Goal: Task Accomplishment & Management: Use online tool/utility

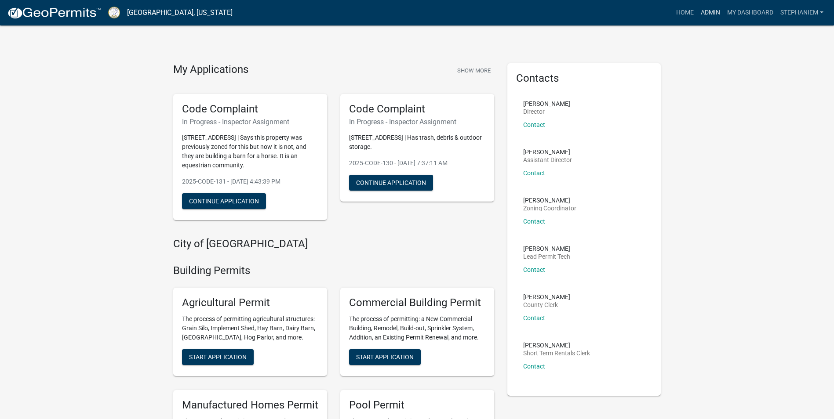
click at [705, 13] on link "Admin" at bounding box center [710, 12] width 26 height 17
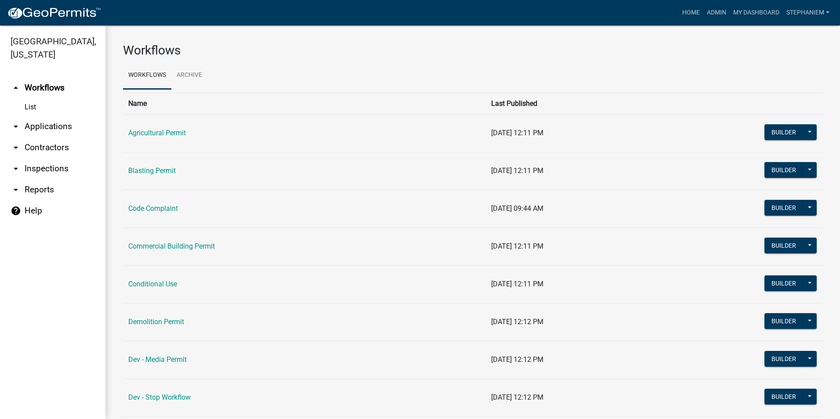
click at [61, 164] on link "arrow_drop_down Inspections" at bounding box center [52, 168] width 105 height 21
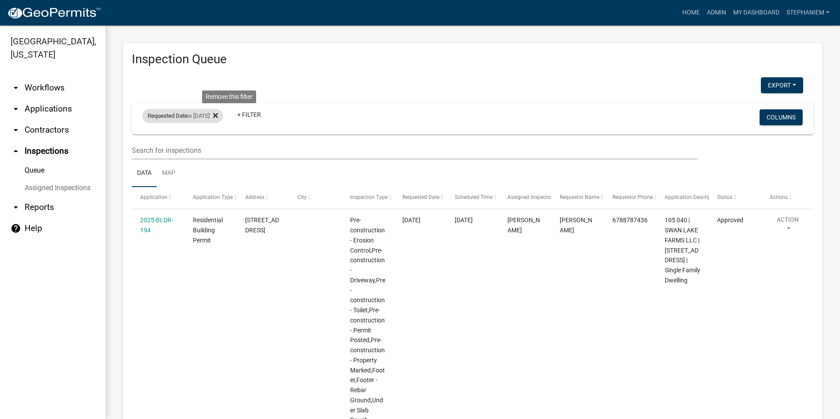
click at [218, 116] on icon at bounding box center [215, 115] width 5 height 7
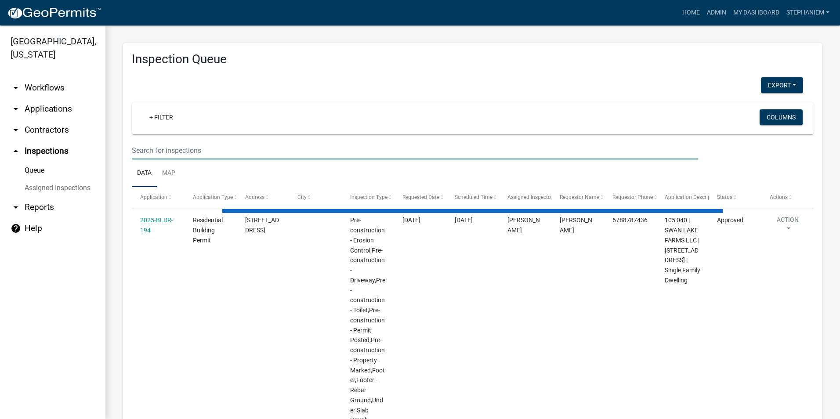
click at [202, 146] on input "text" at bounding box center [415, 151] width 566 height 18
select select "3: 100"
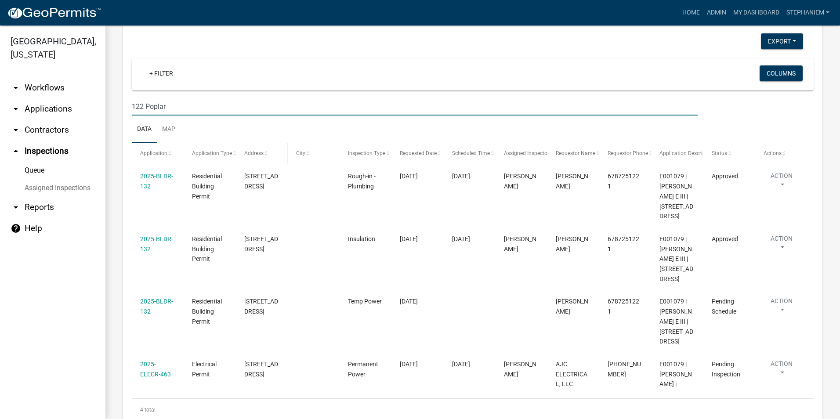
scroll to position [81, 0]
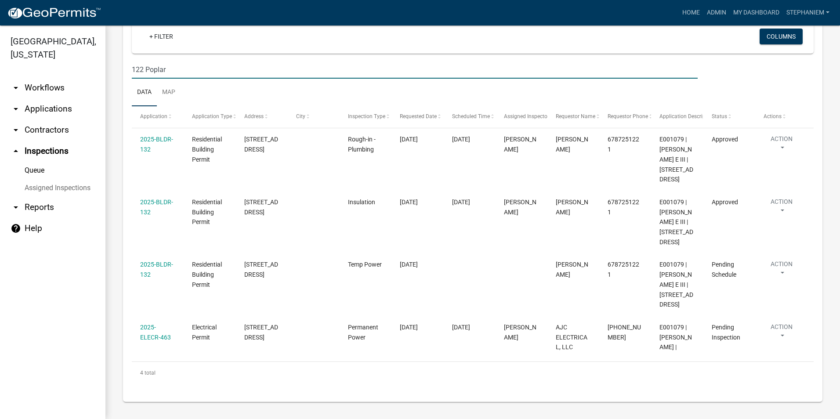
type input "122 Poplar"
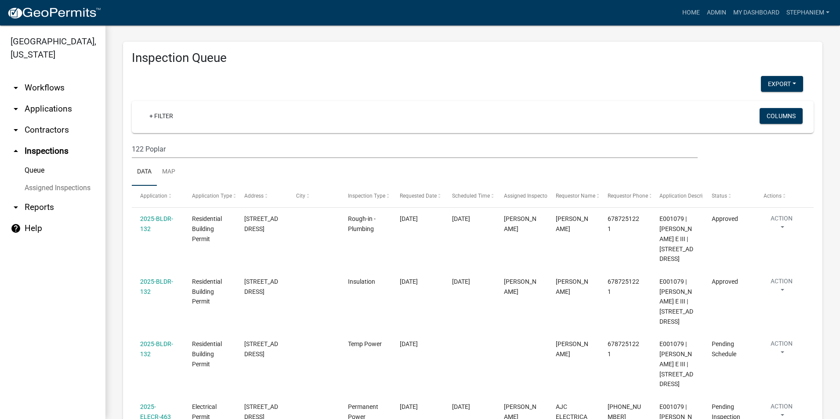
scroll to position [0, 0]
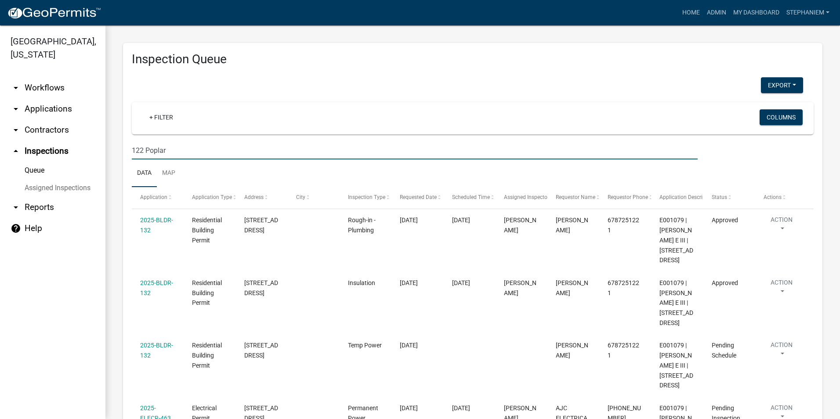
drag, startPoint x: 176, startPoint y: 156, endPoint x: 109, endPoint y: 163, distance: 68.1
click at [109, 163] on div "Inspection Queue Export Excel Format (.xlsx) CSV Format (.csv) + Filter Columns…" at bounding box center [472, 262] width 735 height 475
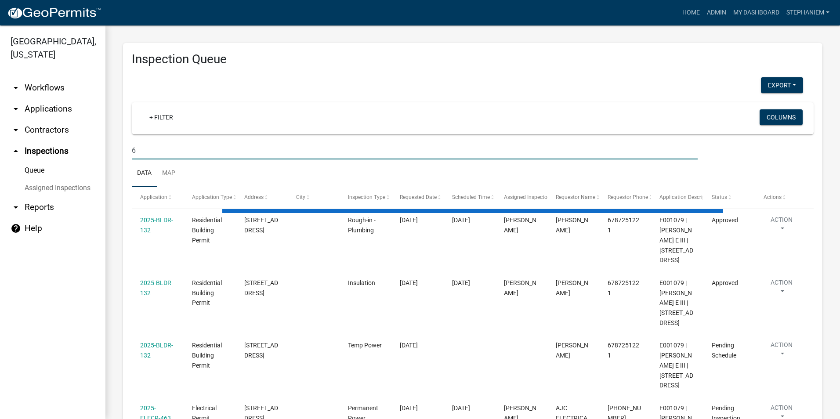
type input "63"
select select "3: 100"
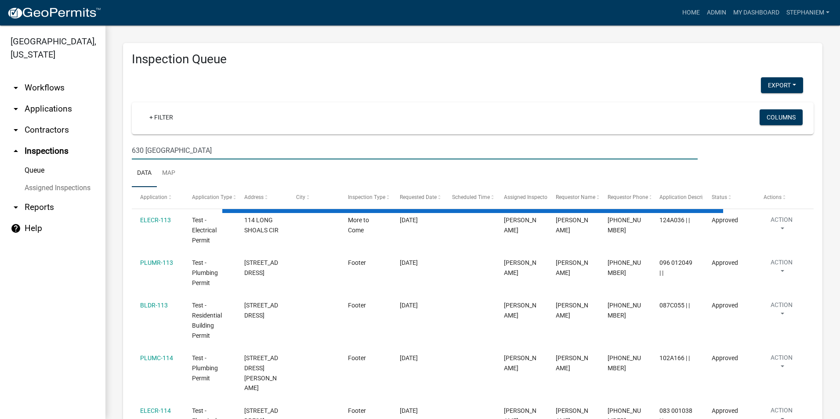
type input "630 [GEOGRAPHIC_DATA]"
click at [182, 146] on input "630 [GEOGRAPHIC_DATA]" at bounding box center [415, 151] width 566 height 18
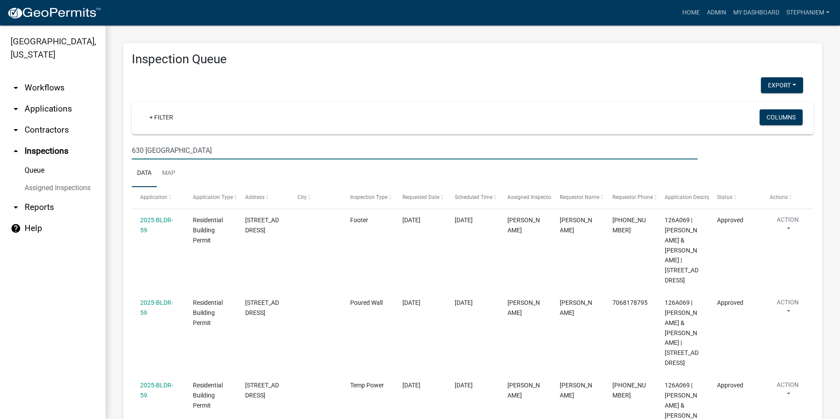
drag, startPoint x: 195, startPoint y: 148, endPoint x: 94, endPoint y: 160, distance: 102.3
click at [94, 160] on div "[GEOGRAPHIC_DATA], [US_STATE] arrow_drop_down Workflows List arrow_drop_down Ap…" at bounding box center [420, 222] width 840 height 394
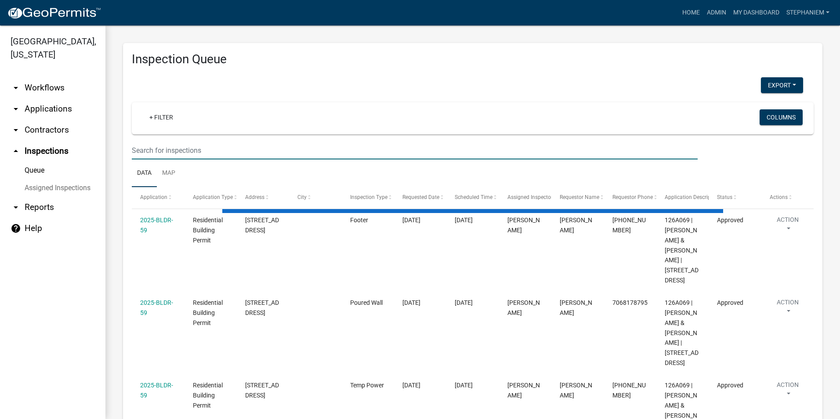
select select "3: 100"
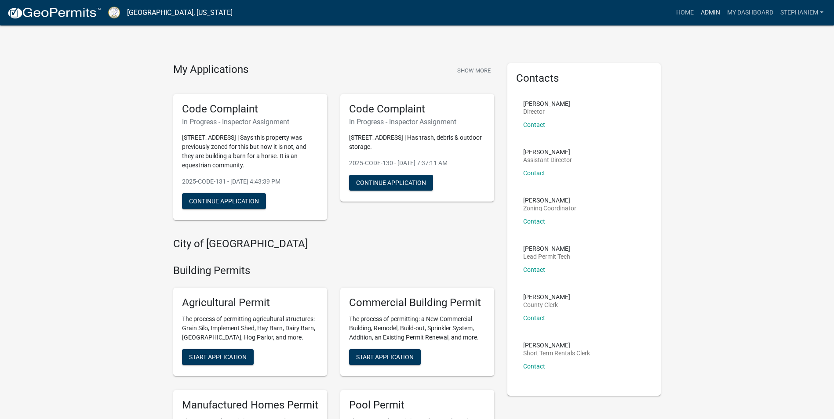
click at [708, 13] on link "Admin" at bounding box center [710, 12] width 26 height 17
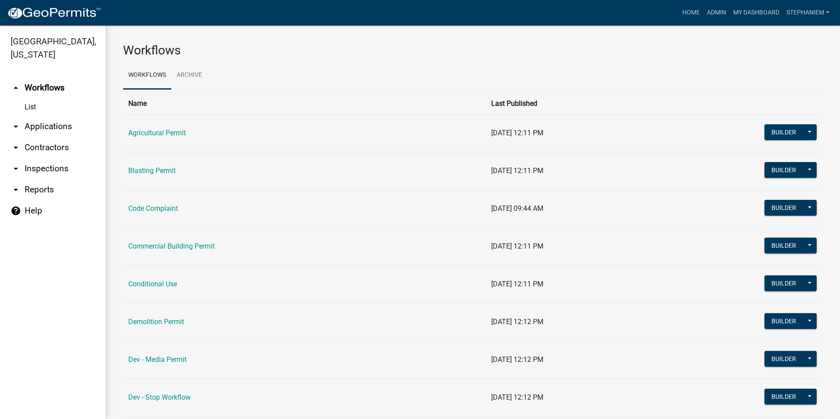
click at [69, 130] on link "arrow_drop_down Applications" at bounding box center [52, 126] width 105 height 21
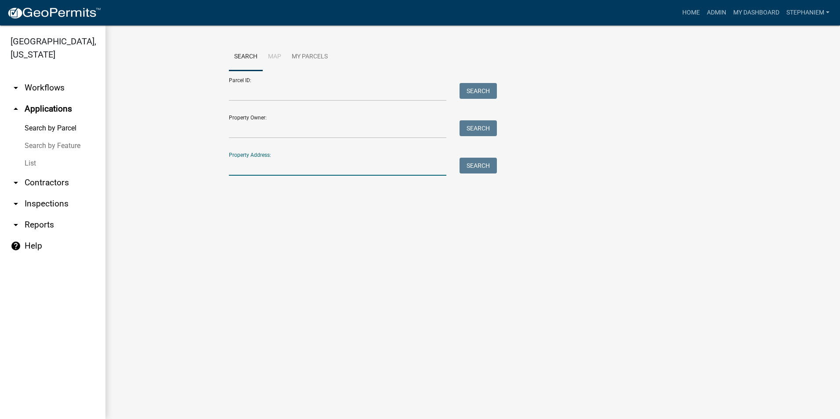
click at [258, 171] on input "Property Address:" at bounding box center [338, 167] width 218 height 18
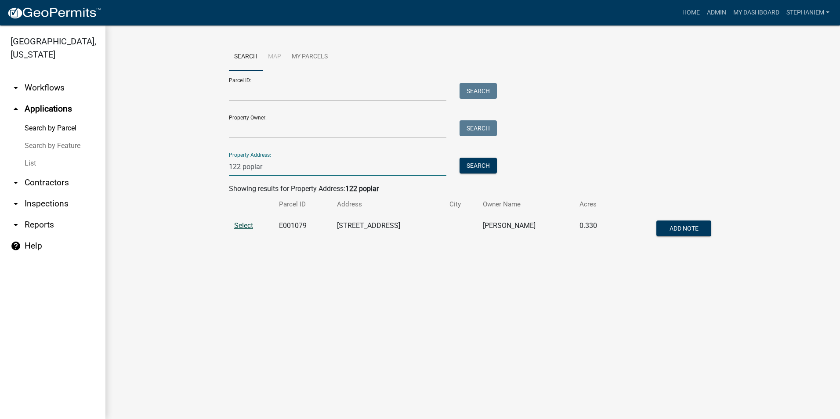
type input "122 poplar"
click at [237, 225] on span "Select" at bounding box center [243, 226] width 19 height 8
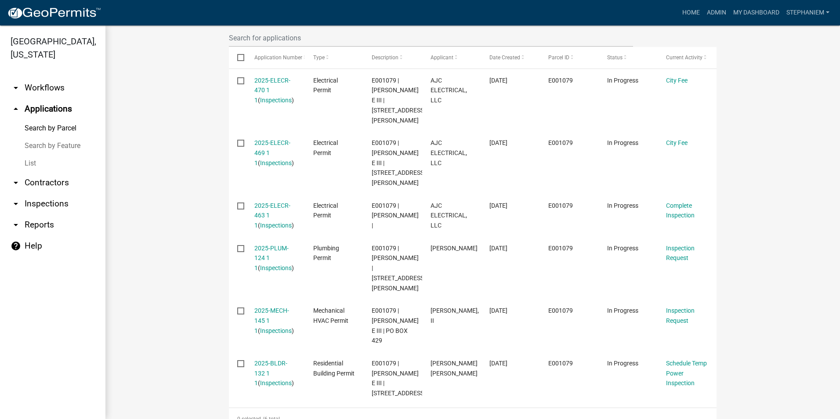
scroll to position [271, 0]
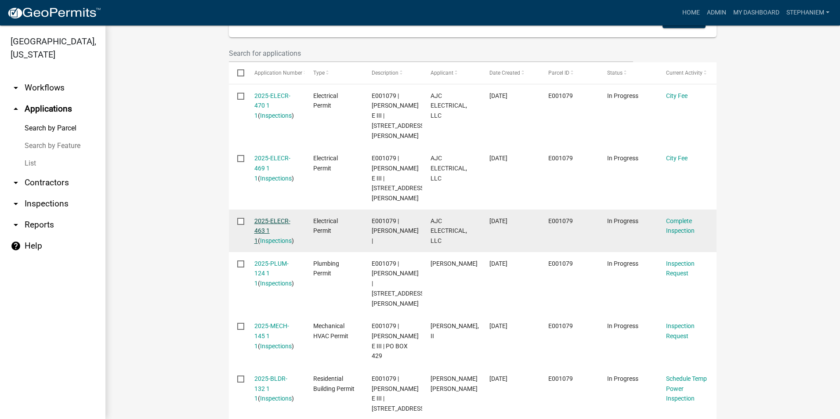
click at [280, 220] on link "2025-ELECR-463 1 1" at bounding box center [273, 231] width 36 height 27
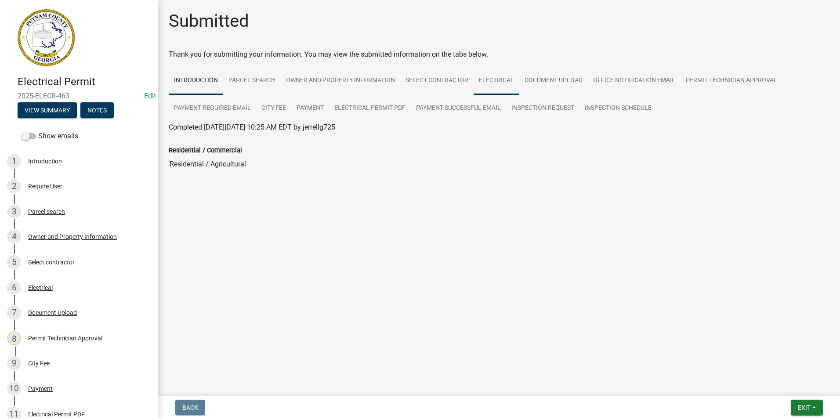
click at [503, 81] on link "Electrical" at bounding box center [497, 81] width 46 height 28
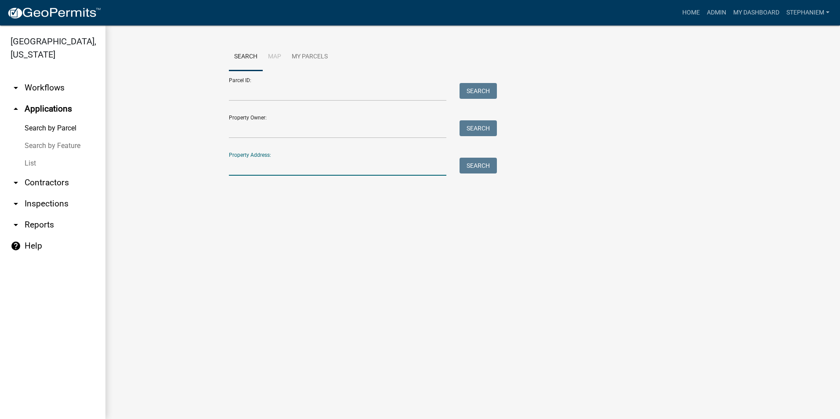
click at [244, 167] on input "Property Address:" at bounding box center [338, 167] width 218 height 18
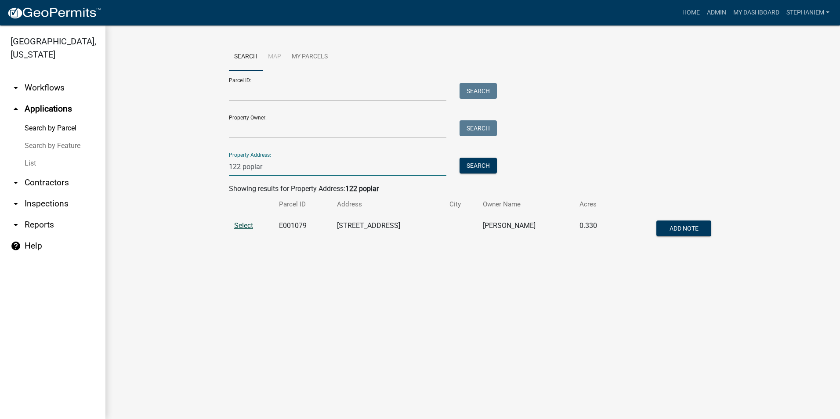
type input "122 poplar"
click at [240, 230] on span "Select" at bounding box center [243, 226] width 19 height 8
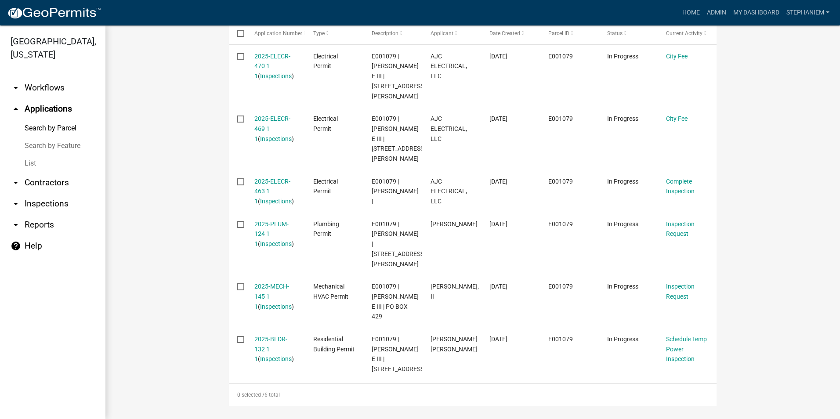
scroll to position [315, 0]
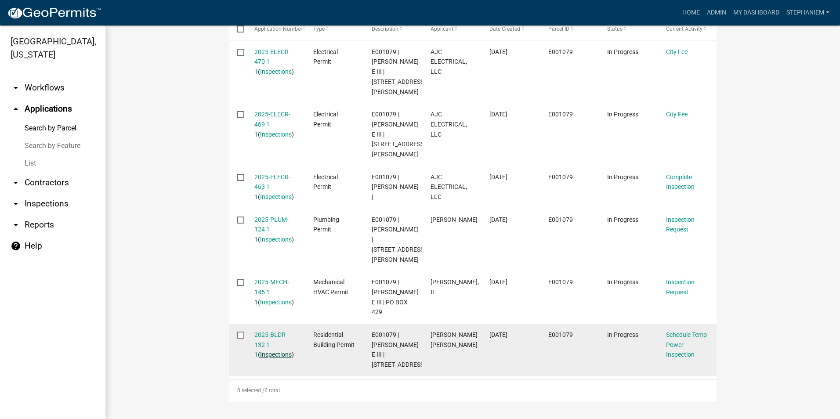
click at [260, 351] on link "Inspections" at bounding box center [276, 354] width 32 height 7
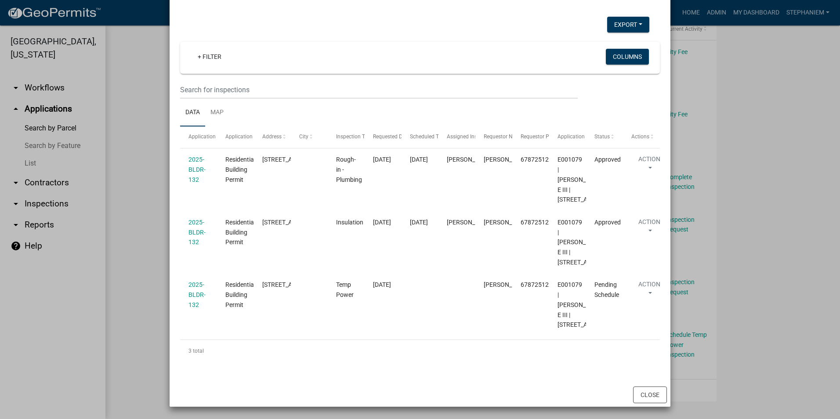
scroll to position [87, 0]
click at [148, 192] on ngb-modal-window "Inspections related to 2025-BLDR-132 × Export Excel Format (.xlsx) CSV Format (…" at bounding box center [420, 209] width 840 height 419
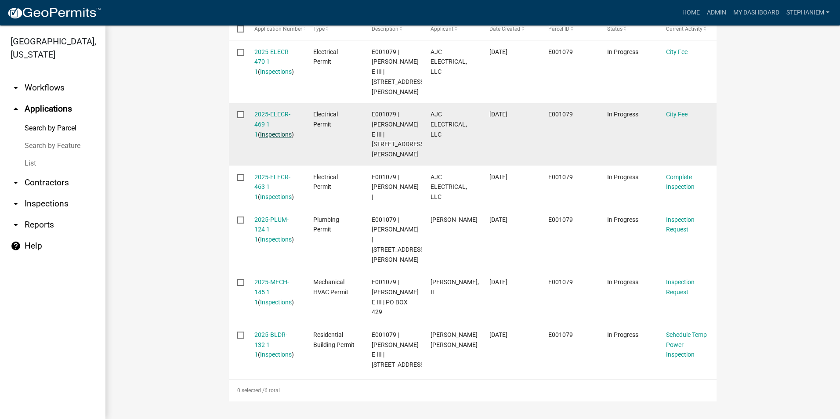
click at [276, 135] on link "Inspections" at bounding box center [276, 134] width 32 height 7
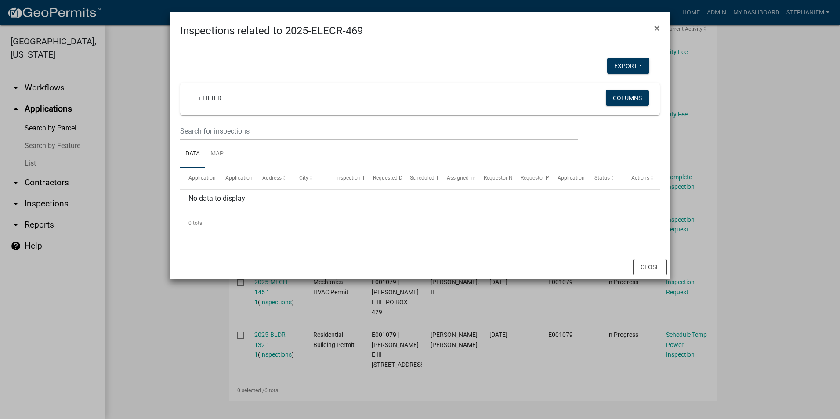
click at [135, 177] on ngb-modal-window "Inspections related to 2025-ELECR-469 × Export Excel Format (.xlsx) CSV Format …" at bounding box center [420, 209] width 840 height 419
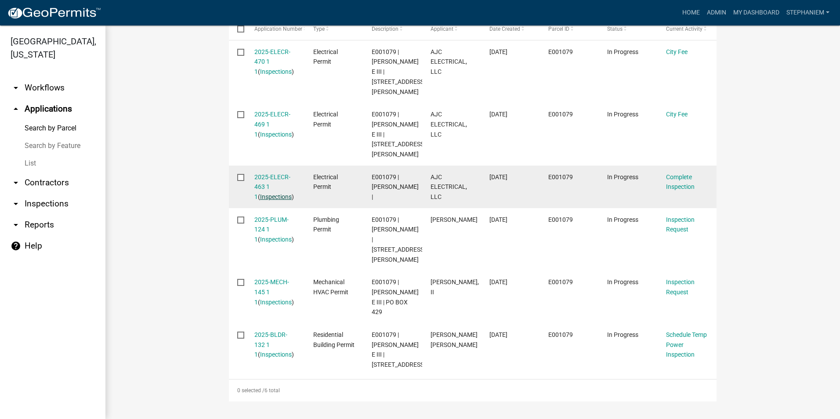
click at [273, 198] on link "Inspections" at bounding box center [276, 196] width 32 height 7
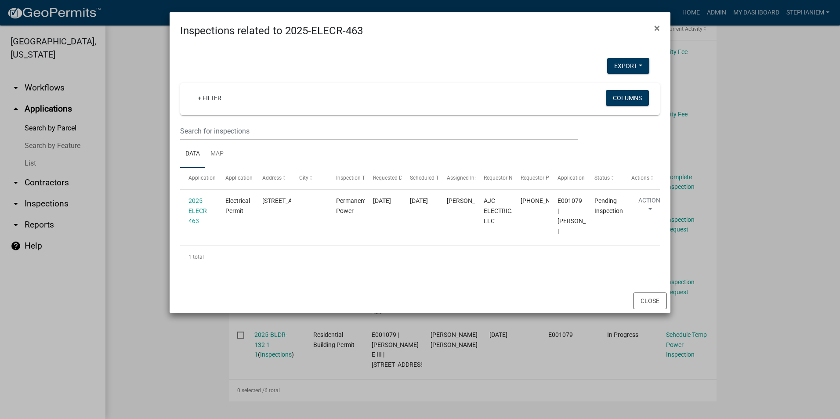
click at [146, 207] on ngb-modal-window "Inspections related to 2025-ELECR-463 × Export Excel Format (.xlsx) CSV Format …" at bounding box center [420, 209] width 840 height 419
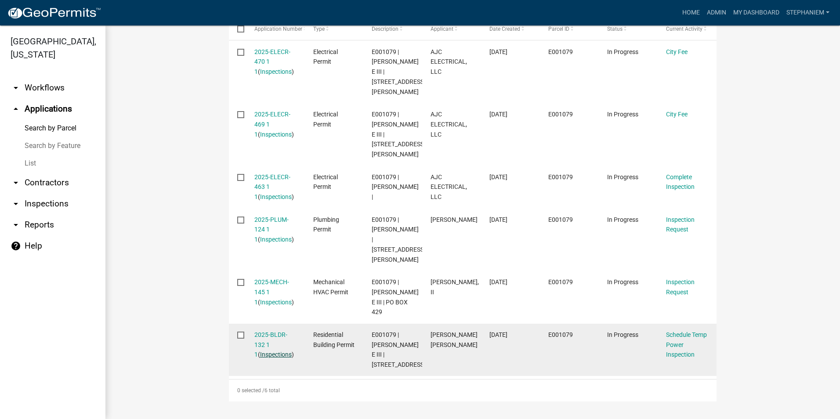
click at [260, 351] on link "Inspections" at bounding box center [276, 354] width 32 height 7
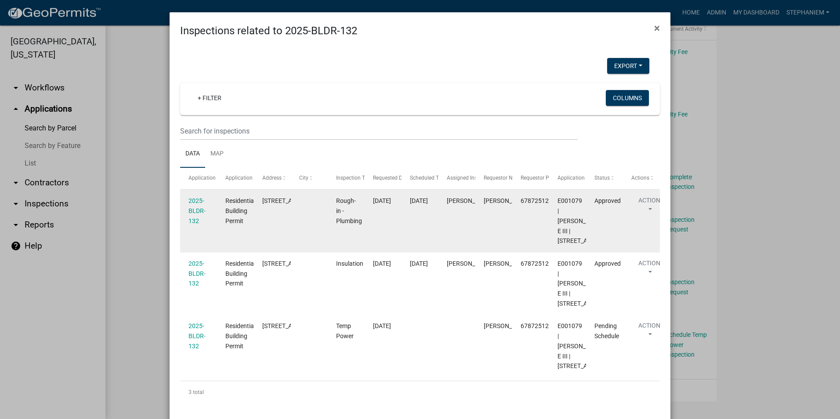
scroll to position [131, 0]
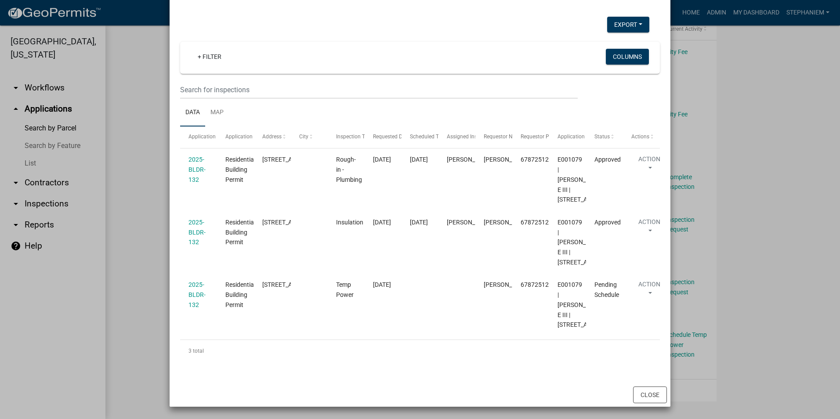
click at [153, 190] on ngb-modal-window "Inspections related to 2025-BLDR-132 × Export Excel Format (.xlsx) CSV Format (…" at bounding box center [420, 209] width 840 height 419
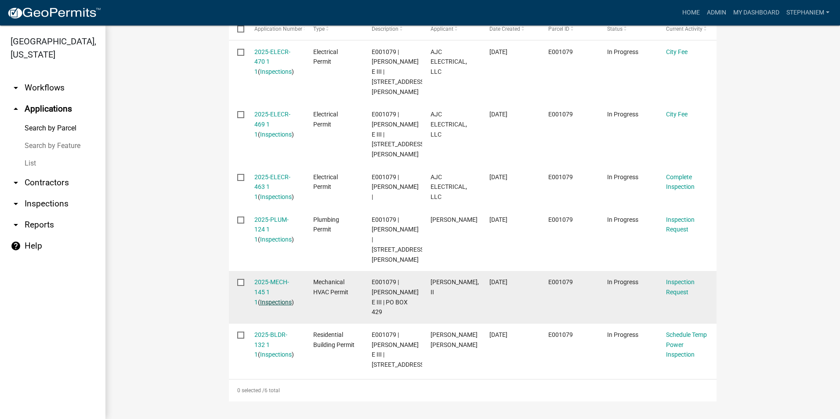
click at [260, 299] on link "Inspections" at bounding box center [276, 302] width 32 height 7
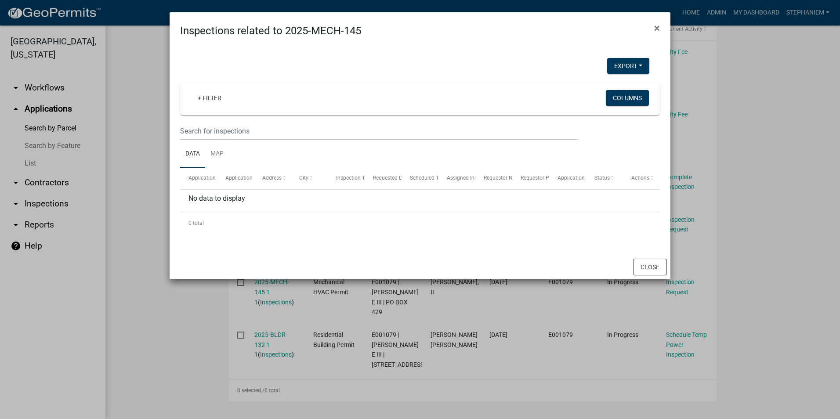
click at [161, 218] on ngb-modal-window "Inspections related to 2025-MECH-145 × Export Excel Format (.xlsx) CSV Format (…" at bounding box center [420, 209] width 840 height 419
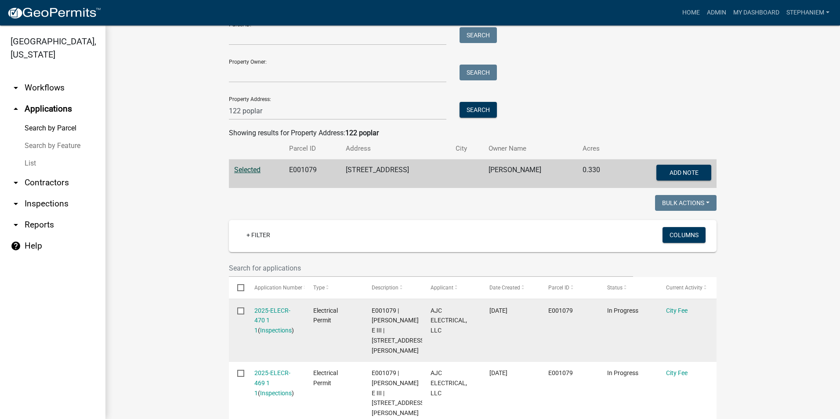
scroll to position [51, 0]
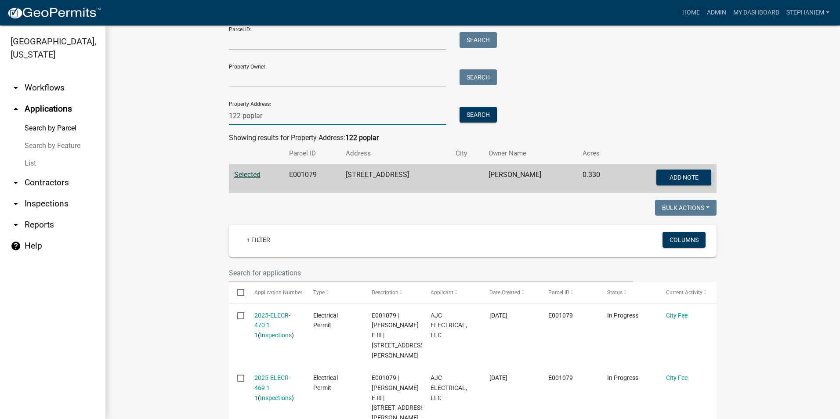
click at [317, 119] on input "122 poplar" at bounding box center [338, 116] width 218 height 18
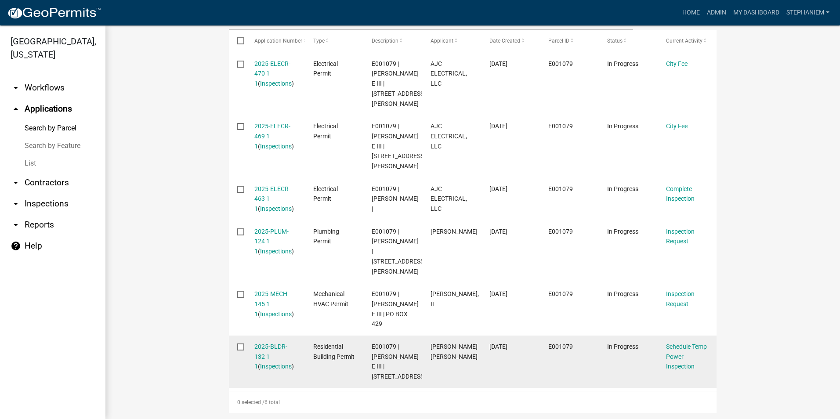
scroll to position [315, 0]
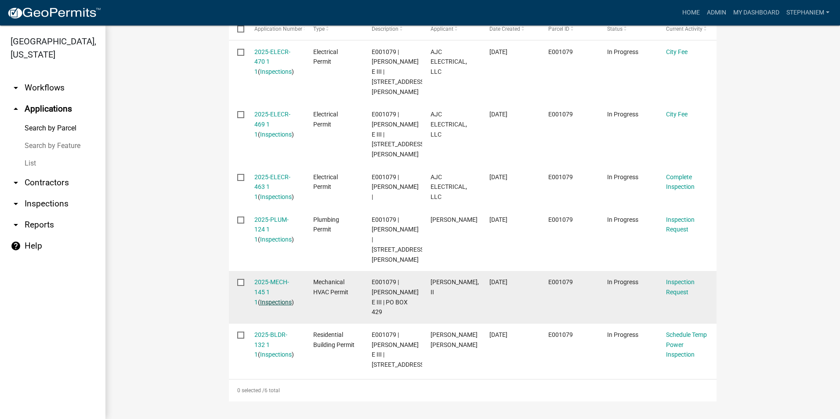
click at [274, 299] on link "Inspections" at bounding box center [276, 302] width 32 height 7
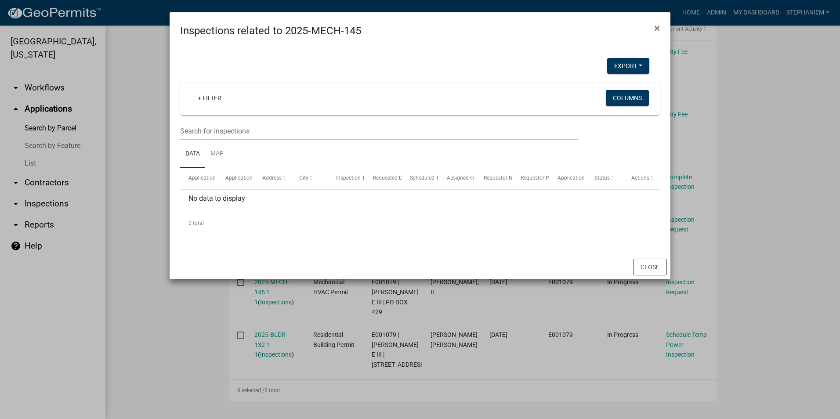
click at [122, 263] on ngb-modal-window "Inspections related to 2025-MECH-145 × Export Excel Format (.xlsx) CSV Format (…" at bounding box center [420, 209] width 840 height 419
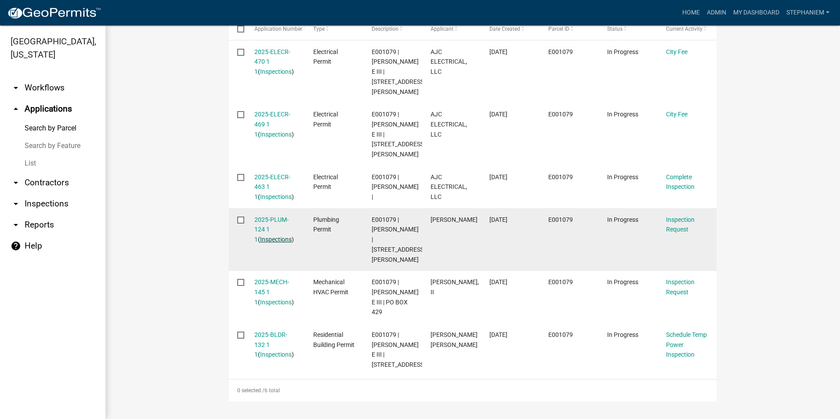
click at [266, 240] on link "Inspections" at bounding box center [276, 239] width 32 height 7
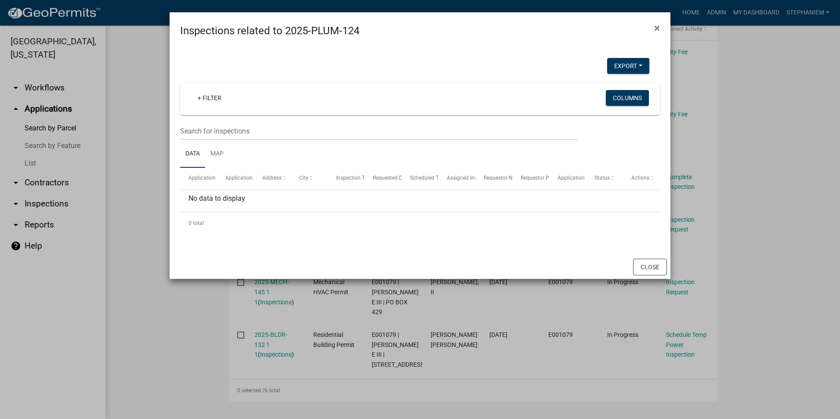
click at [142, 220] on ngb-modal-window "Inspections related to 2025-PLUM-124 × Export Excel Format (.xlsx) CSV Format (…" at bounding box center [420, 209] width 840 height 419
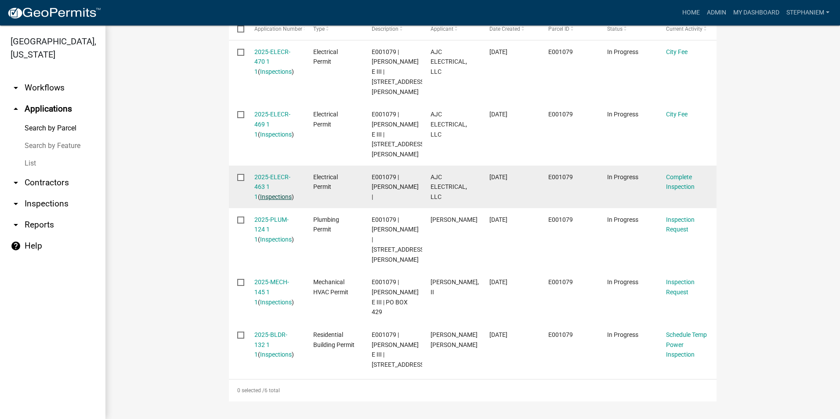
click at [265, 197] on link "Inspections" at bounding box center [276, 196] width 32 height 7
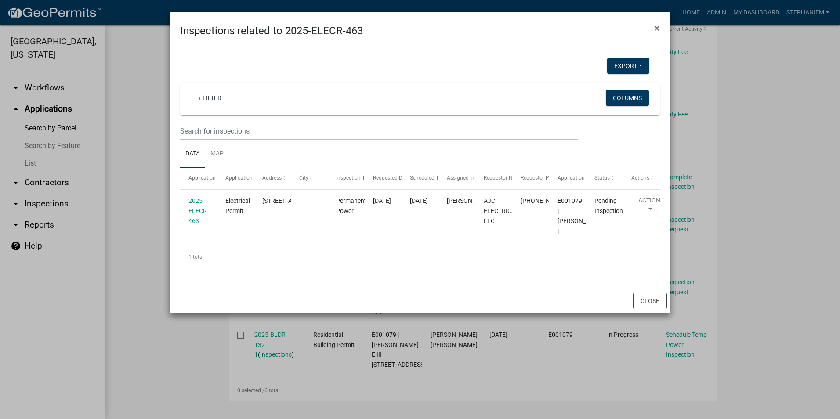
click at [139, 198] on ngb-modal-window "Inspections related to 2025-ELECR-463 × Export Excel Format (.xlsx) CSV Format …" at bounding box center [420, 209] width 840 height 419
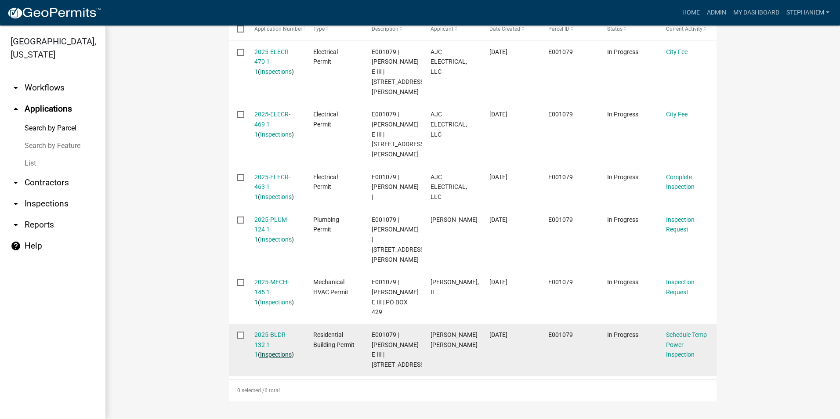
click at [267, 351] on link "Inspections" at bounding box center [276, 354] width 32 height 7
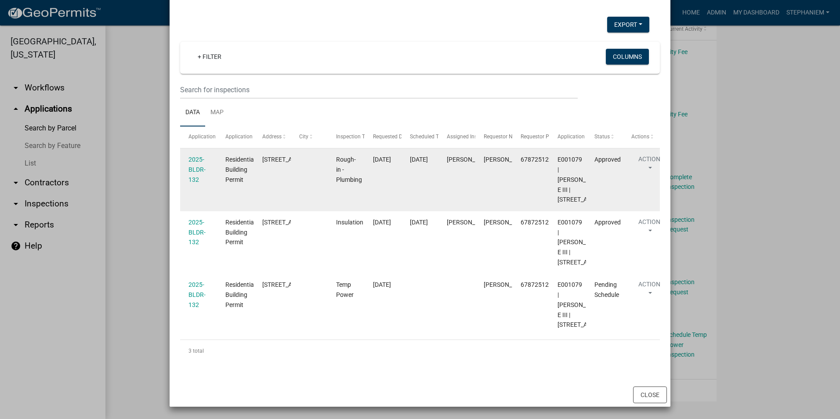
scroll to position [43, 0]
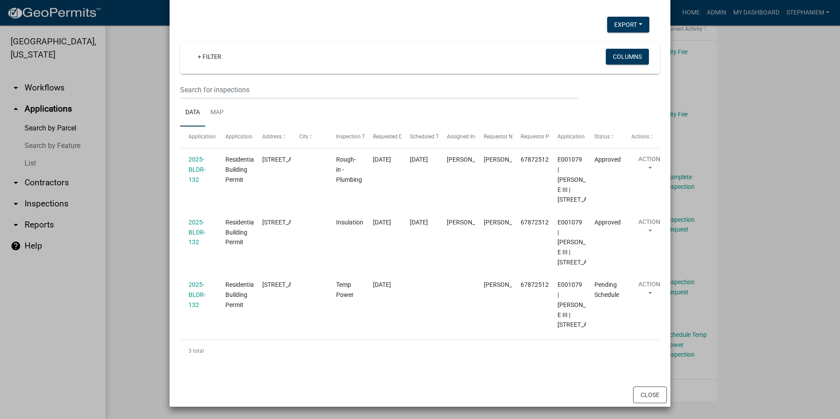
click at [131, 201] on ngb-modal-window "Inspections related to 2025-BLDR-132 × Export Excel Format (.xlsx) CSV Format (…" at bounding box center [420, 209] width 840 height 419
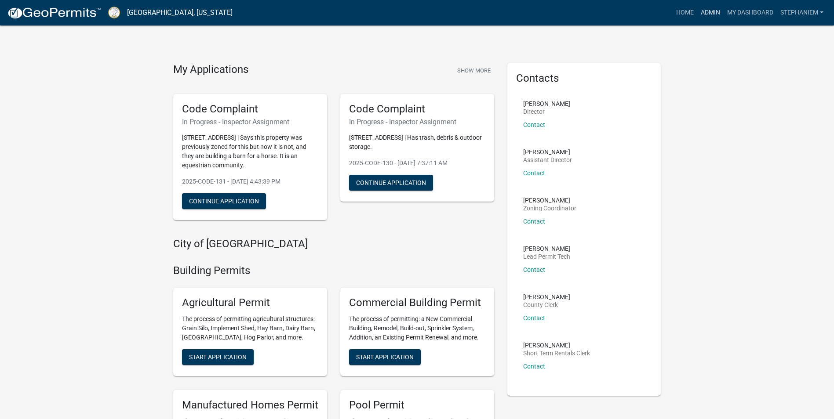
click at [708, 12] on link "Admin" at bounding box center [710, 12] width 26 height 17
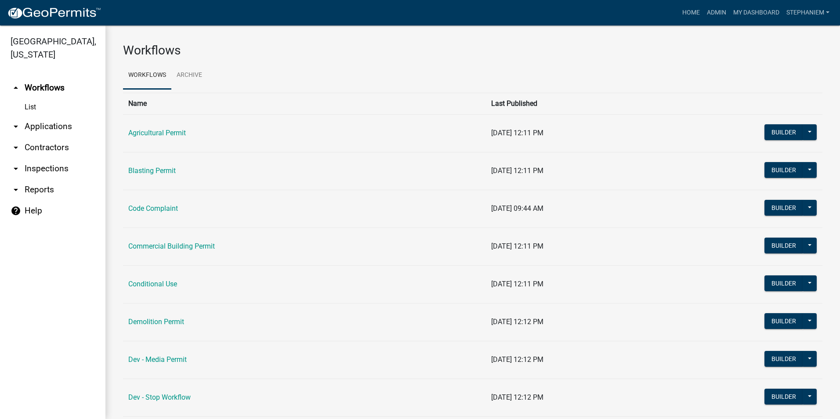
click at [58, 124] on link "arrow_drop_down Applications" at bounding box center [52, 126] width 105 height 21
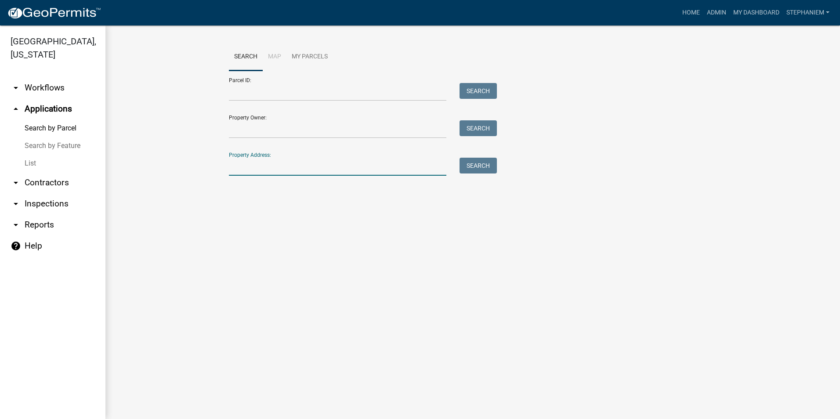
click at [240, 167] on input "Property Address:" at bounding box center [338, 167] width 218 height 18
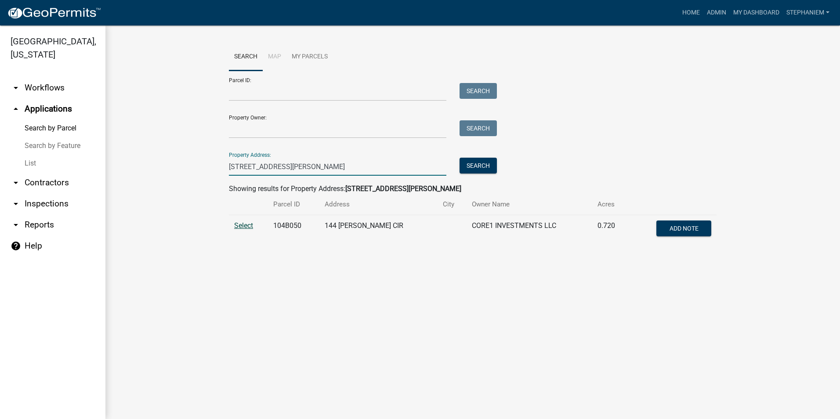
type input "144 Collis Circle"
click at [239, 225] on span "Select" at bounding box center [243, 226] width 19 height 8
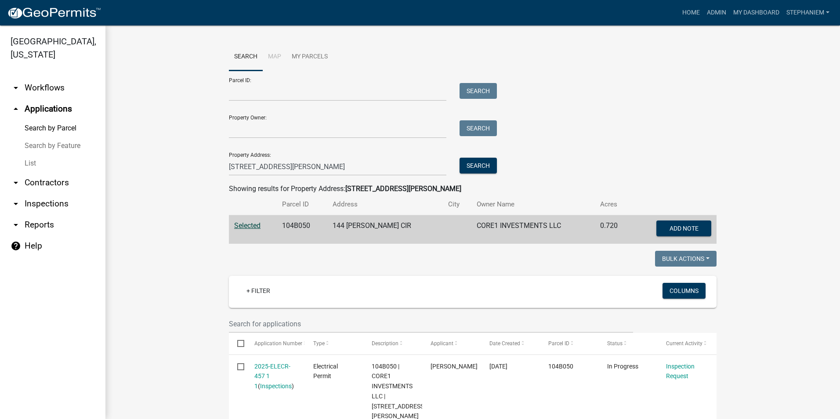
click at [33, 224] on link "arrow_drop_down Reports" at bounding box center [52, 225] width 105 height 21
select select "0: null"
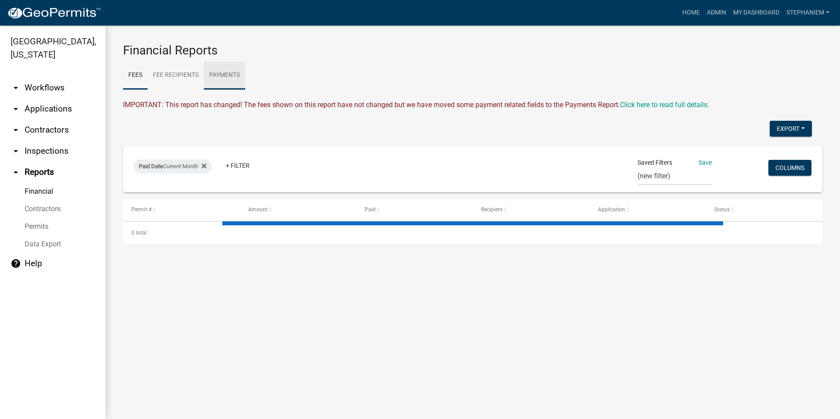
click at [230, 70] on link "Payments" at bounding box center [224, 76] width 41 height 28
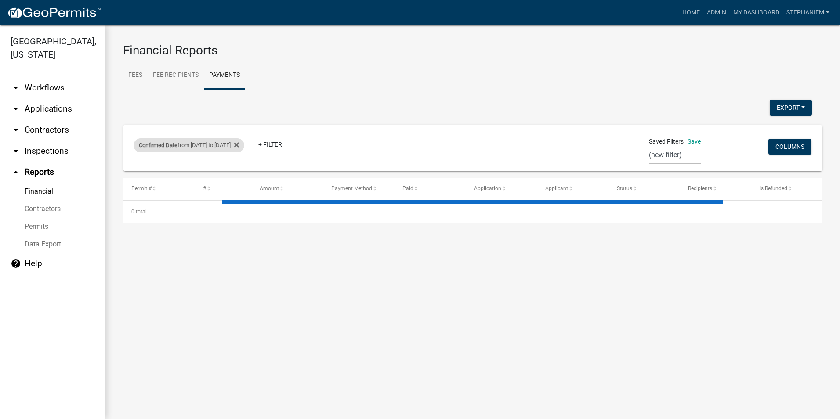
click at [239, 144] on div "Confirmed Date from 08/09/2025 to 08/15/2025" at bounding box center [189, 145] width 111 height 14
select select "custom"
select select "3: 100"
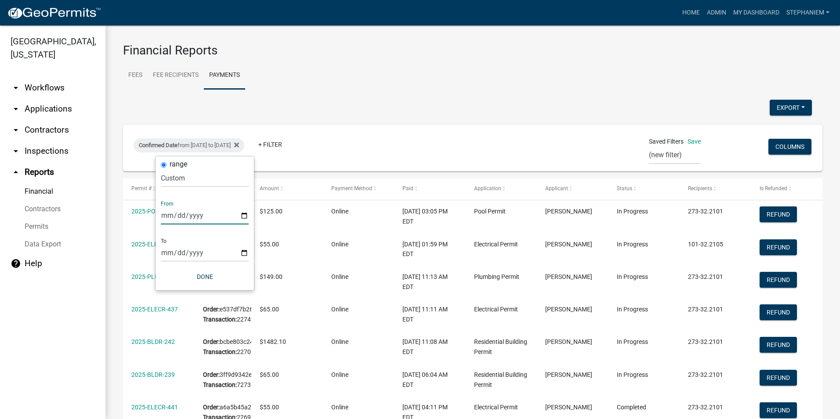
click at [242, 215] on input "2025-08-09" at bounding box center [205, 216] width 88 height 18
type input "2025-08-16"
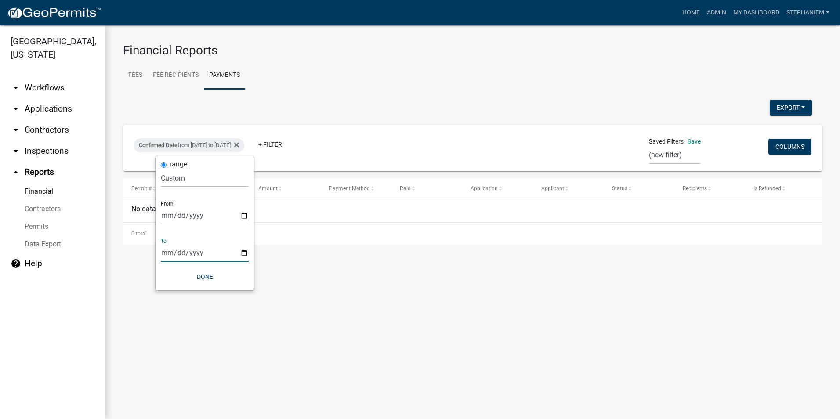
click at [244, 252] on input "2025-08-15" at bounding box center [205, 253] width 88 height 18
click at [240, 252] on input "2025-08-16" at bounding box center [205, 253] width 88 height 18
type input "2025-08-17"
click at [242, 214] on input "2025-08-16" at bounding box center [205, 216] width 88 height 18
type input "2025-08-17"
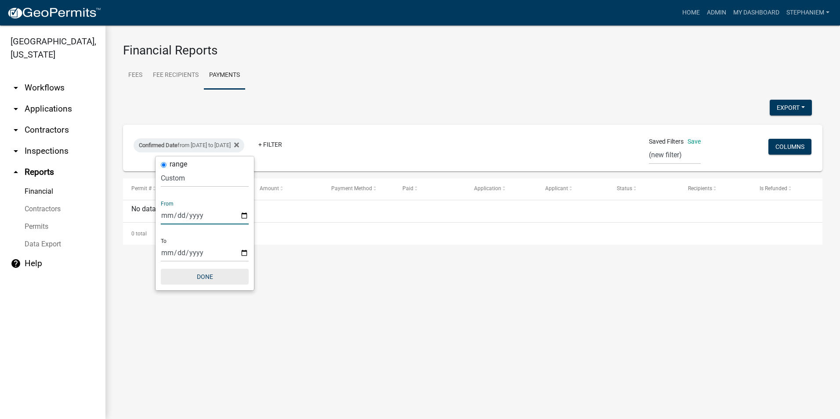
click at [204, 279] on button "Done" at bounding box center [205, 277] width 88 height 16
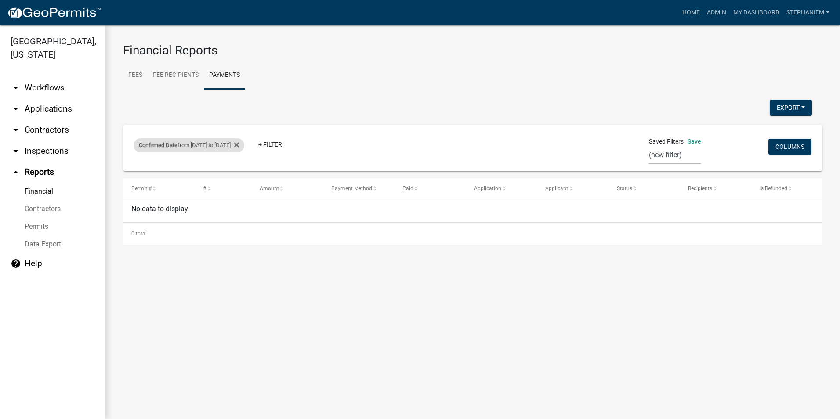
click at [241, 145] on div "Confirmed Date from 08/17/2025 to 08/17/2025" at bounding box center [189, 145] width 111 height 14
select select "custom"
click at [243, 215] on input "2025-08-17" at bounding box center [205, 216] width 88 height 18
type input "2025-08-18"
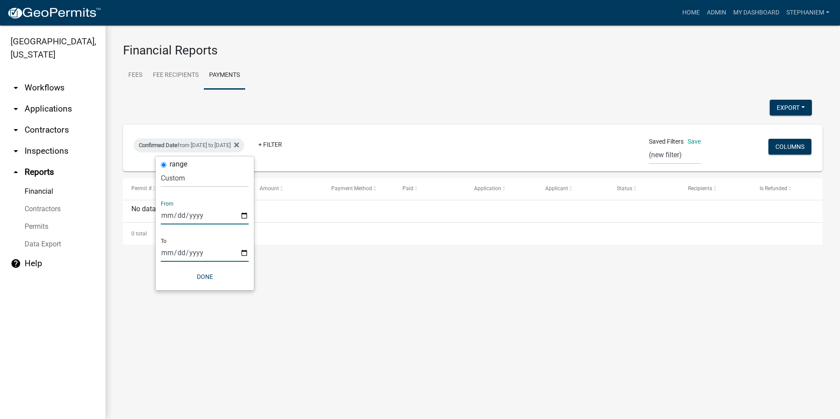
click at [247, 256] on input "2025-08-17" at bounding box center [205, 253] width 88 height 18
type input "2025-08-18"
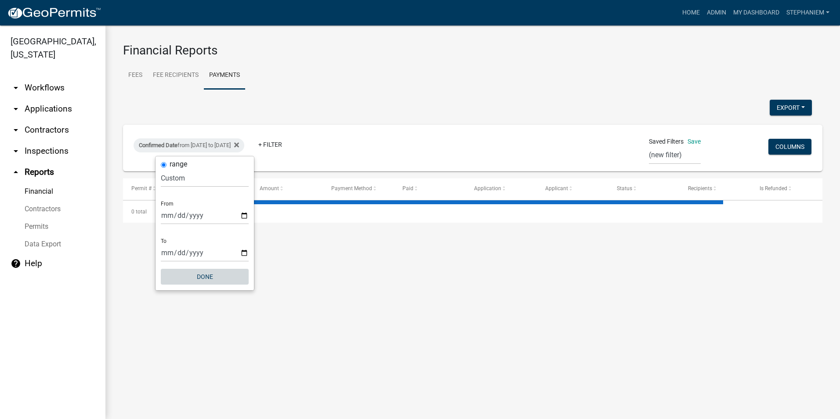
click at [205, 270] on button "Done" at bounding box center [205, 277] width 88 height 16
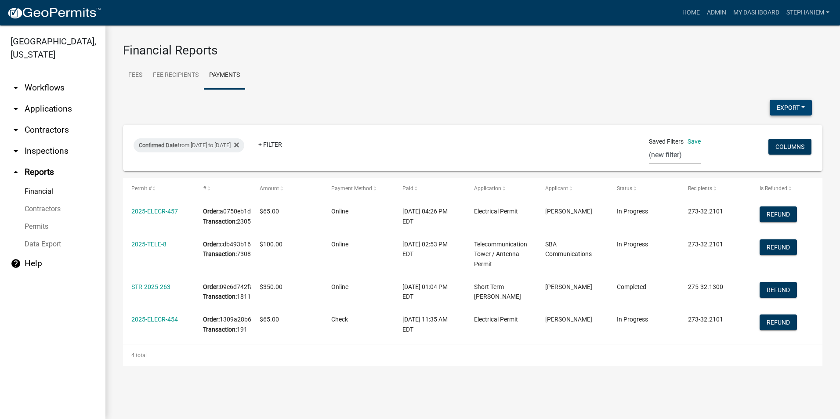
click at [772, 107] on button "Export" at bounding box center [791, 108] width 42 height 16
click at [744, 129] on button "Excel Format (.xlsx)" at bounding box center [771, 130] width 82 height 21
click at [213, 148] on div "Confirmed Date from 08/18/2025 to 08/18/2025" at bounding box center [189, 145] width 111 height 14
select select "custom"
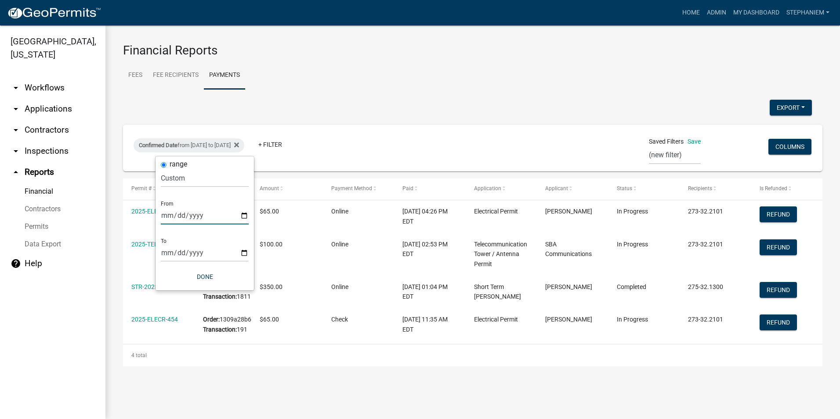
click at [242, 218] on input "2025-08-18" at bounding box center [205, 216] width 88 height 18
type input "2025-08-19"
click at [244, 256] on input "2025-08-18" at bounding box center [205, 253] width 88 height 18
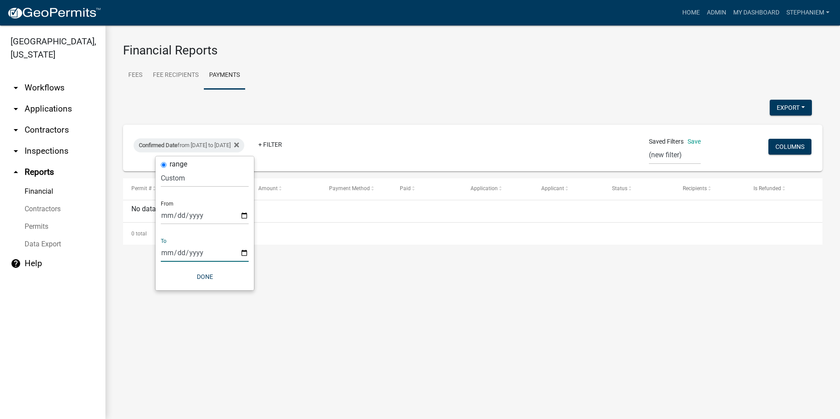
type input "2025-08-19"
click at [213, 279] on button "Done" at bounding box center [205, 277] width 88 height 16
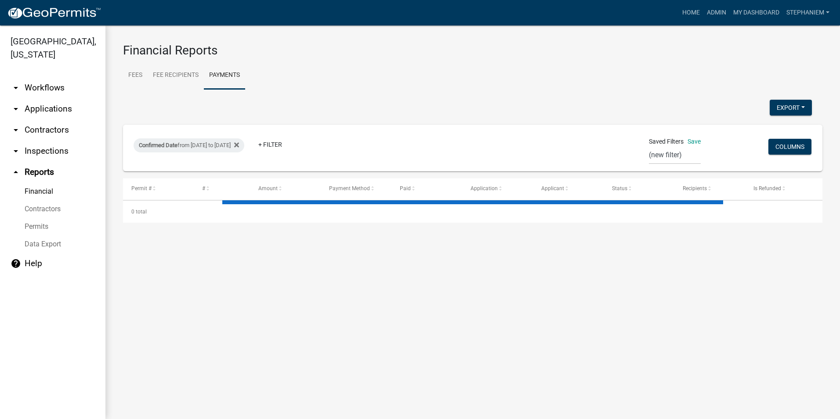
select select "3: 100"
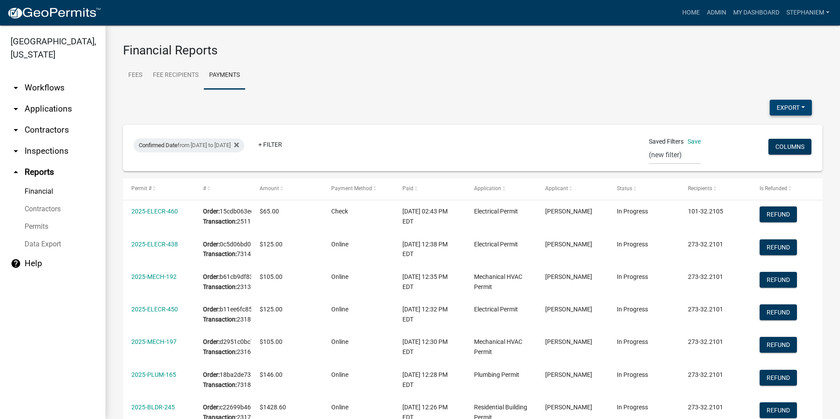
click at [770, 108] on button "Export" at bounding box center [791, 108] width 42 height 16
click at [747, 135] on button "Excel Format (.xlsx)" at bounding box center [771, 130] width 82 height 21
click at [167, 144] on span "Confirmed Date" at bounding box center [158, 145] width 39 height 7
select select "custom"
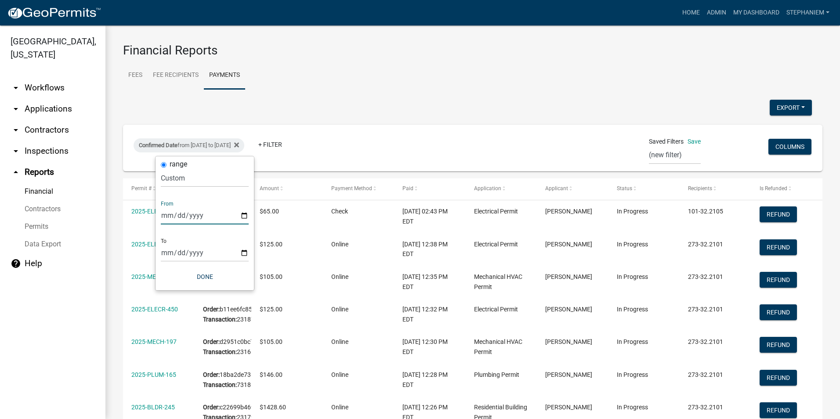
click at [245, 215] on input "2025-08-19" at bounding box center [205, 216] width 88 height 18
type input "2025-08-20"
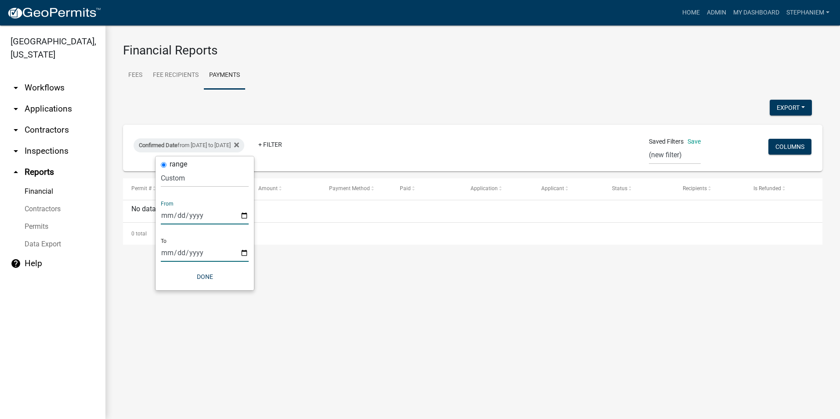
click at [244, 252] on input "2025-08-19" at bounding box center [205, 253] width 88 height 18
type input "2025-08-20"
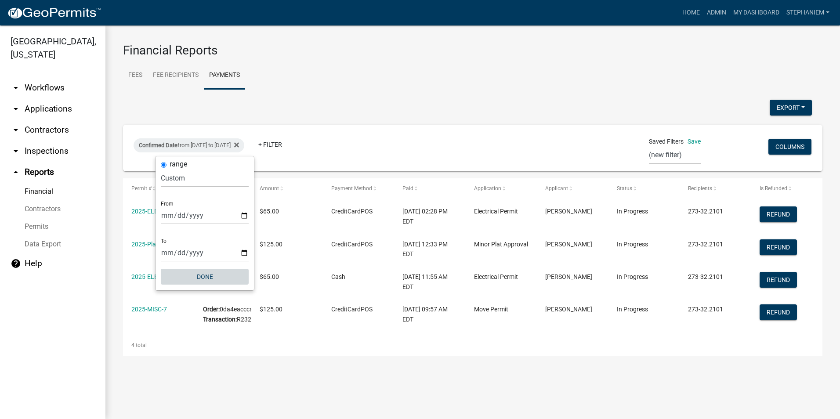
click at [198, 275] on button "Done" at bounding box center [205, 277] width 88 height 16
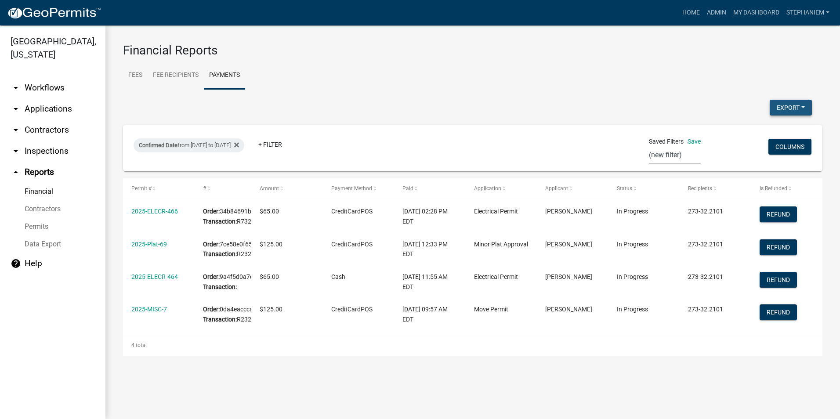
click at [770, 113] on button "Export" at bounding box center [791, 108] width 42 height 16
click at [747, 126] on button "Excel Format (.xlsx)" at bounding box center [771, 130] width 82 height 21
click at [196, 144] on div "Confirmed Date from 08/20/2025 to 08/20/2025" at bounding box center [189, 145] width 111 height 14
select select "custom"
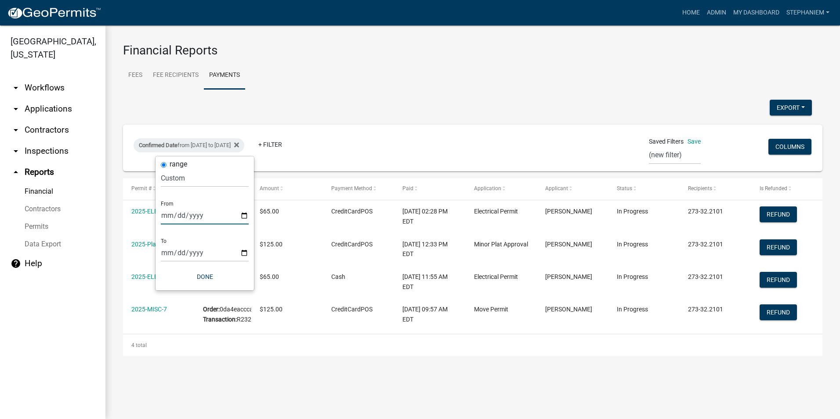
click at [243, 217] on input "2025-08-20" at bounding box center [205, 216] width 88 height 18
type input "2025-08-21"
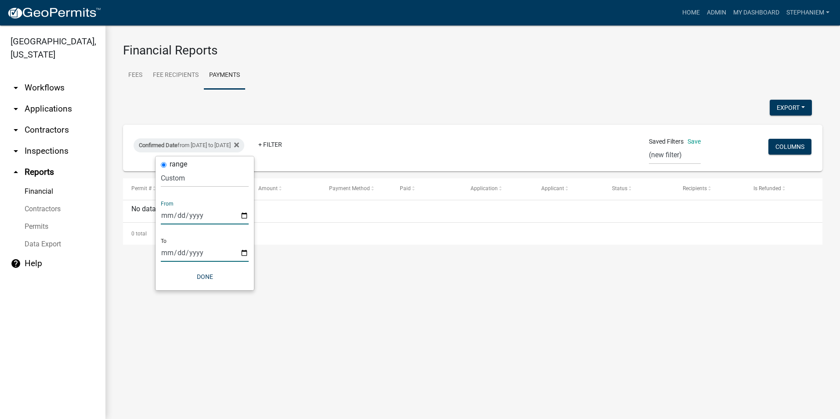
click at [244, 260] on input "2025-08-20" at bounding box center [205, 253] width 88 height 18
click at [244, 254] on input "2025-08-20" at bounding box center [205, 253] width 88 height 18
type input "2025-08-21"
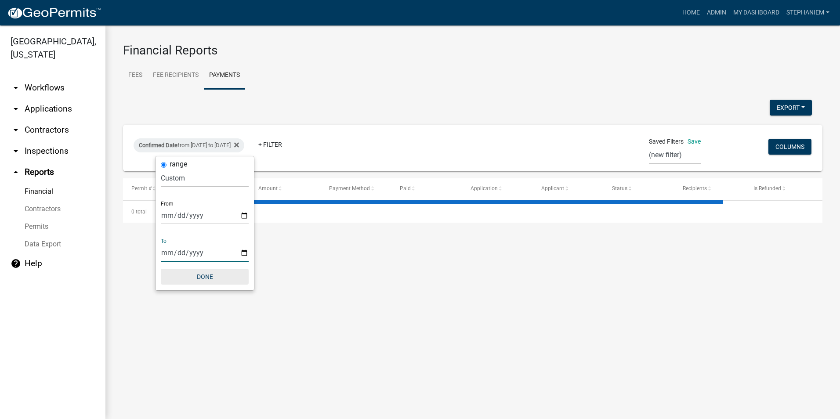
click at [222, 277] on button "Done" at bounding box center [205, 277] width 88 height 16
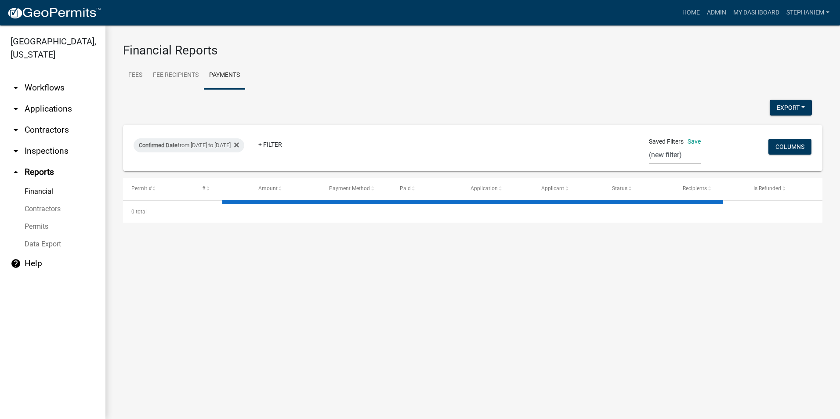
select select "3: 100"
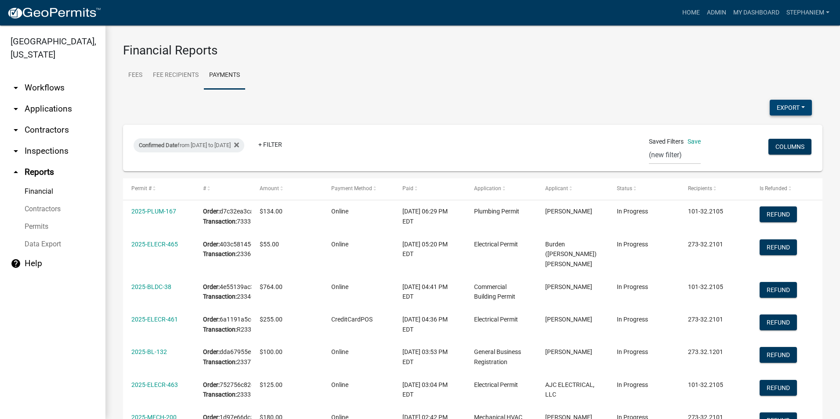
click at [788, 105] on button "Export" at bounding box center [791, 108] width 42 height 16
click at [748, 133] on button "Excel Format (.xlsx)" at bounding box center [771, 130] width 82 height 21
click at [176, 144] on span "Confirmed Date" at bounding box center [158, 145] width 39 height 7
select select "custom"
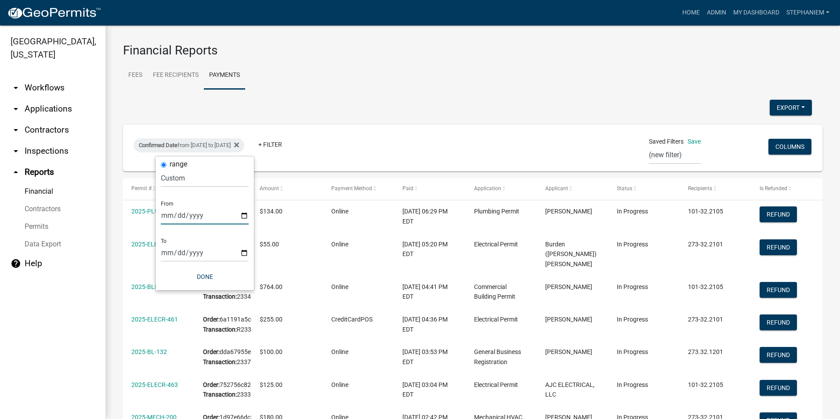
click at [244, 213] on input "2025-08-21" at bounding box center [205, 216] width 88 height 18
type input "2025-08-22"
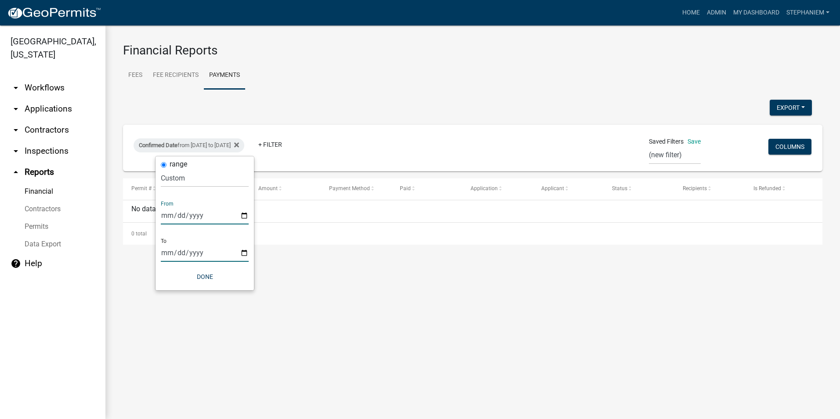
click at [243, 251] on input "2025-08-21" at bounding box center [205, 253] width 88 height 18
type input "2025-08-22"
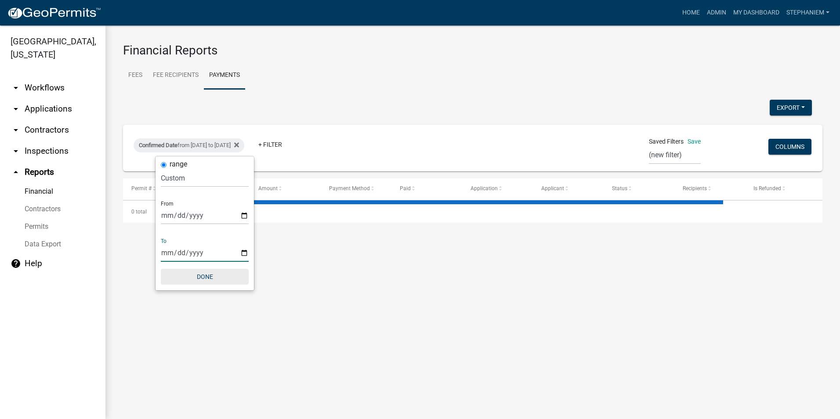
click at [213, 272] on button "Done" at bounding box center [205, 277] width 88 height 16
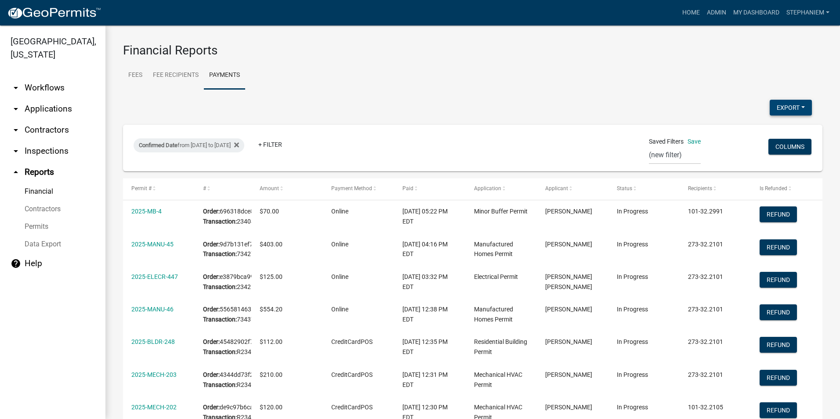
click at [784, 110] on button "Export" at bounding box center [791, 108] width 42 height 16
click at [763, 123] on button "Excel Format (.xlsx)" at bounding box center [771, 130] width 82 height 21
click at [227, 149] on div "Confirmed Date from 08/22/2025 to 08/22/2025" at bounding box center [189, 145] width 111 height 14
select select "custom"
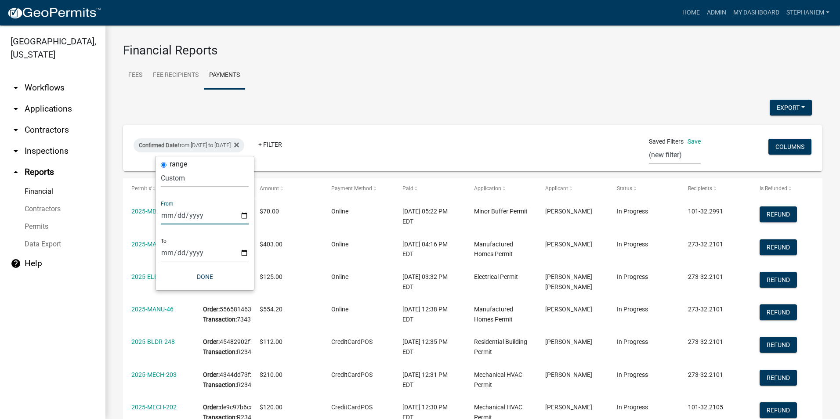
click at [245, 212] on input "2025-08-22" at bounding box center [205, 216] width 88 height 18
type input "2025-08-18"
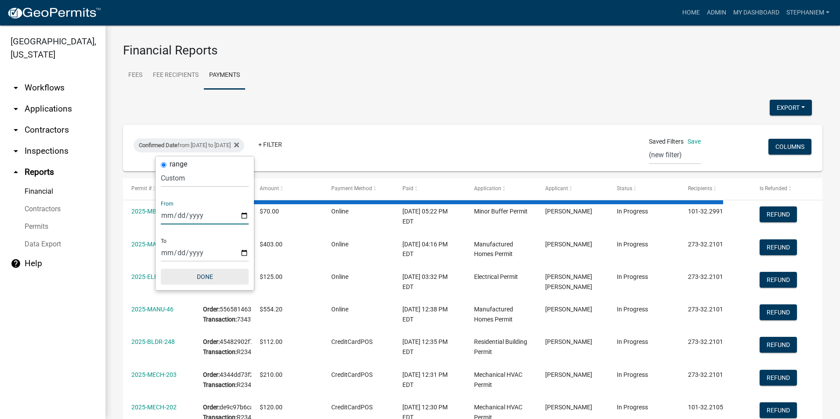
select select "3: 100"
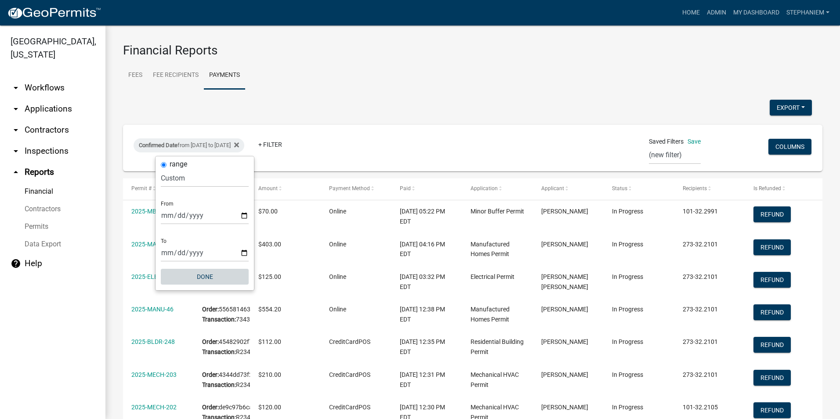
click at [209, 284] on button "Done" at bounding box center [205, 277] width 88 height 16
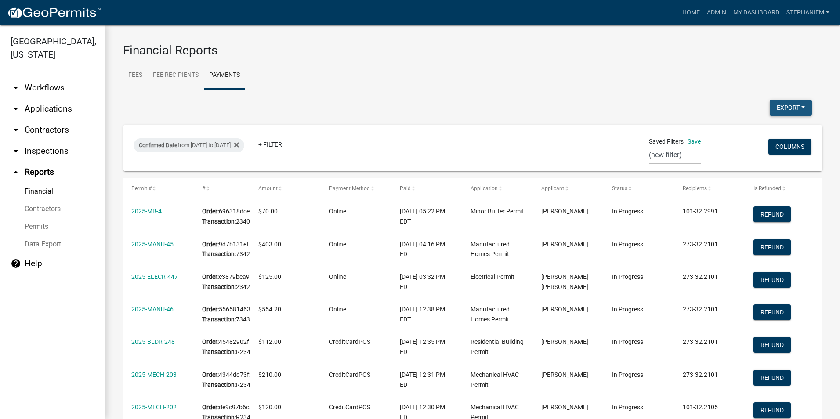
click at [770, 111] on button "Export" at bounding box center [791, 108] width 42 height 16
click at [748, 133] on button "Excel Format (.xlsx)" at bounding box center [771, 130] width 82 height 21
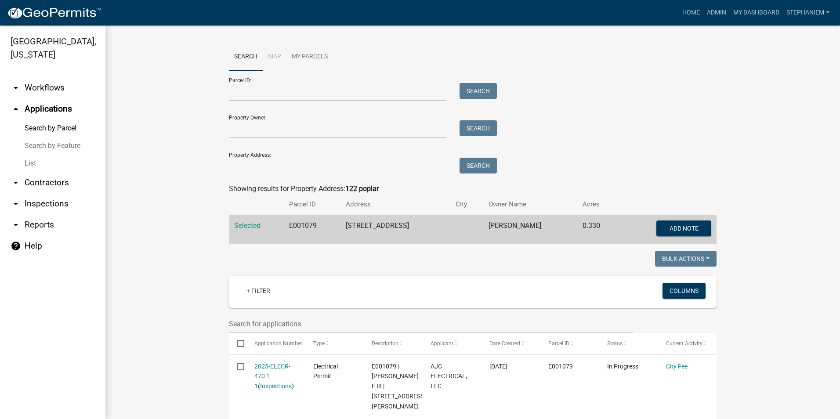
scroll to position [315, 0]
